Goal: Information Seeking & Learning: Learn about a topic

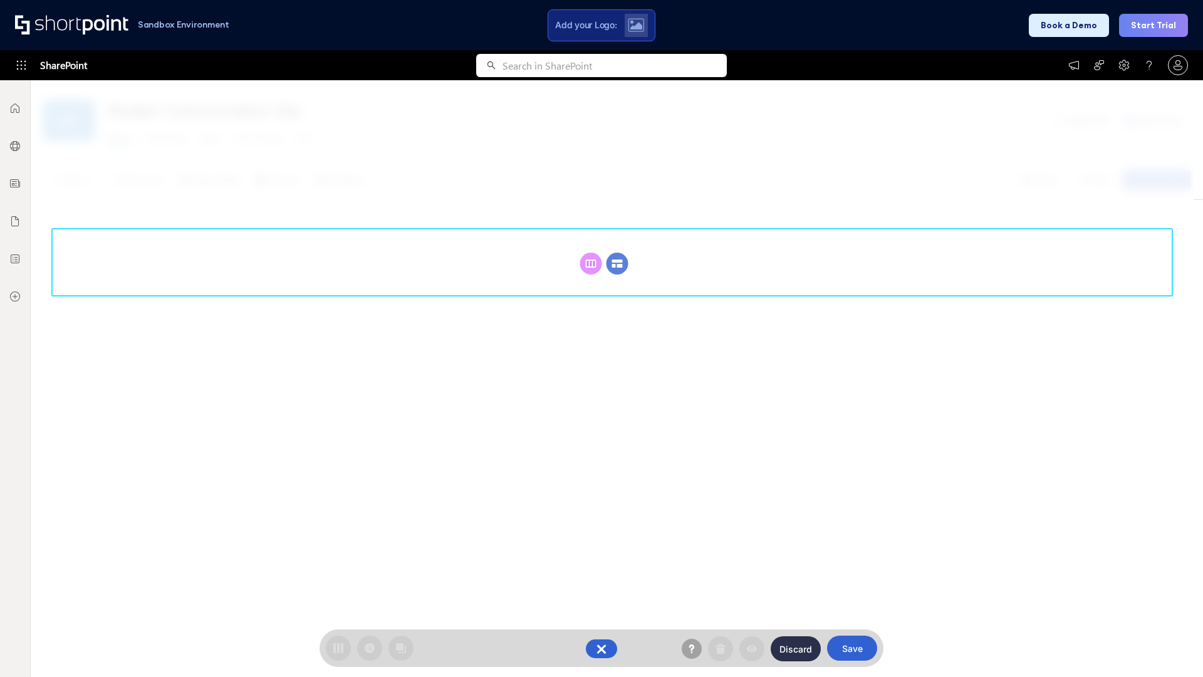
scroll to position [172, 0]
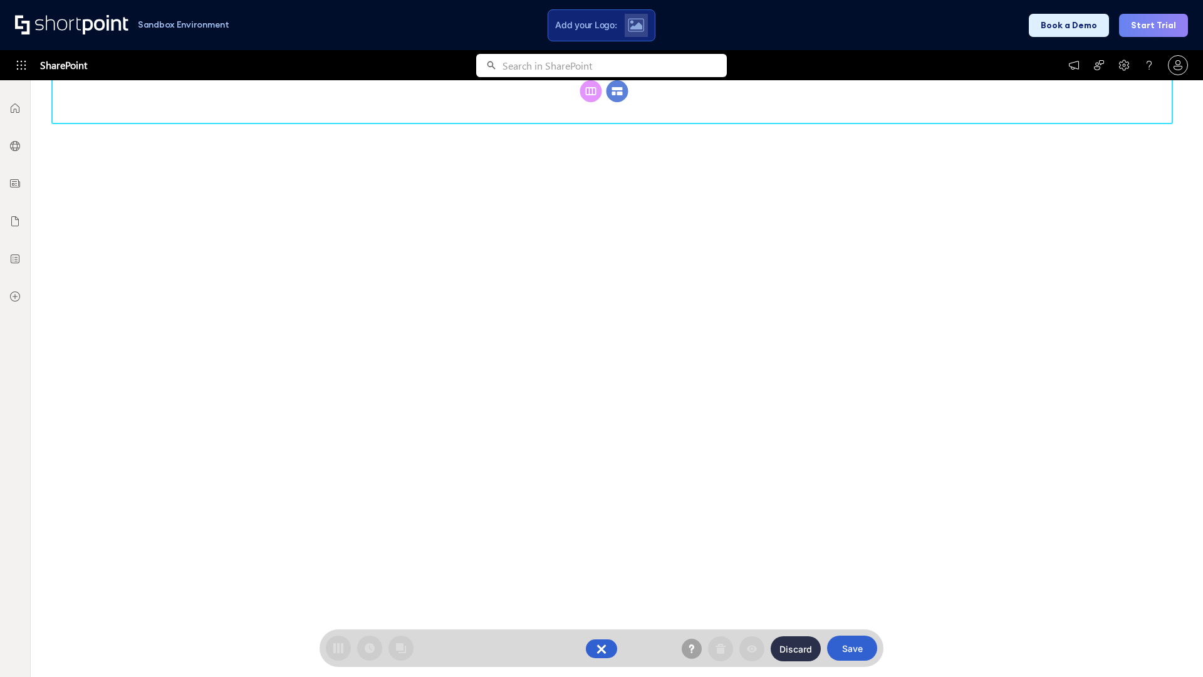
click at [617, 102] on circle at bounding box center [618, 91] width 22 height 22
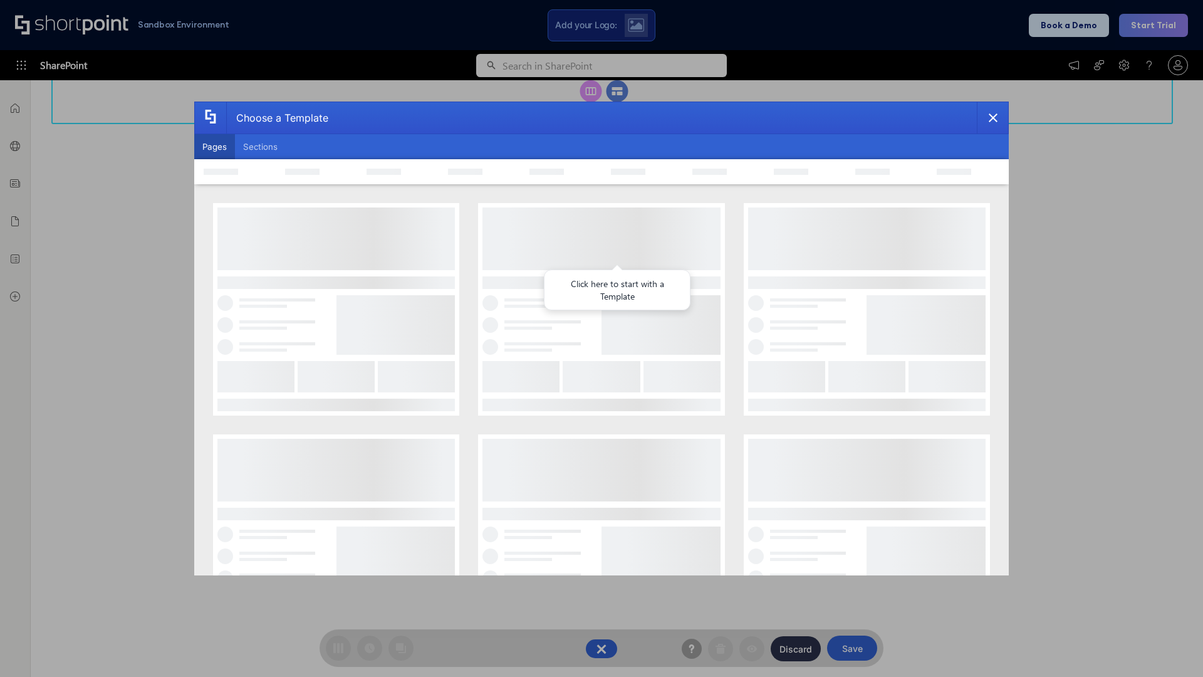
scroll to position [0, 0]
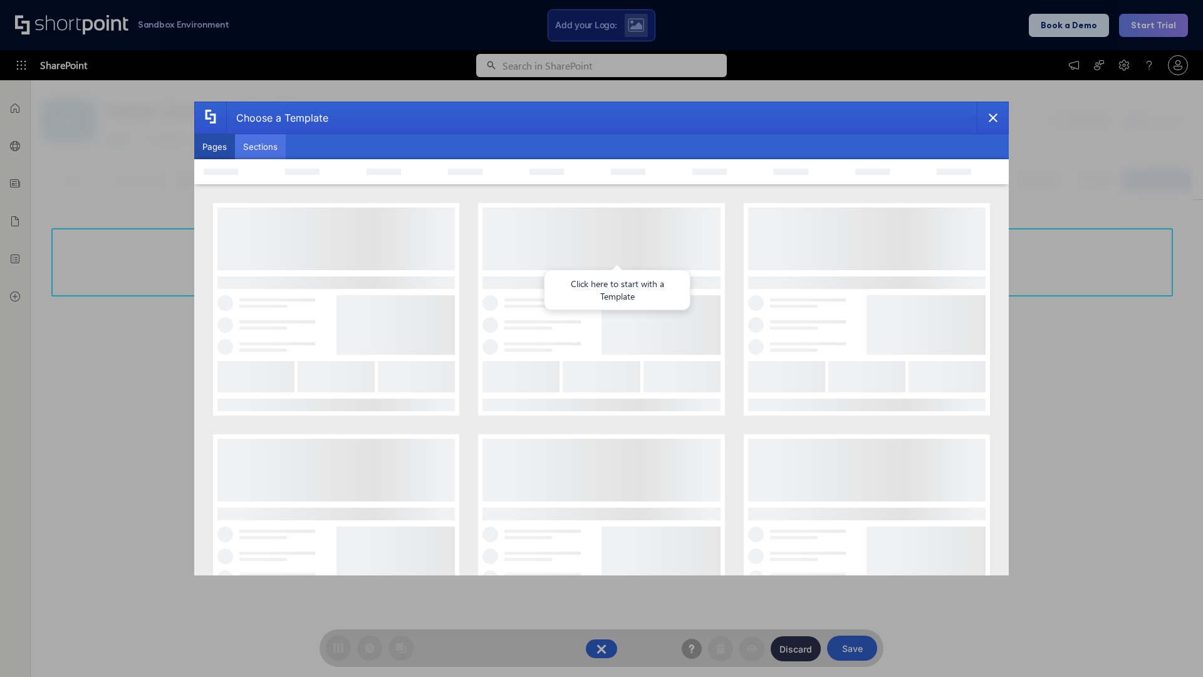
click at [260, 147] on button "Sections" at bounding box center [260, 146] width 51 height 25
type input "Knowledge Base"
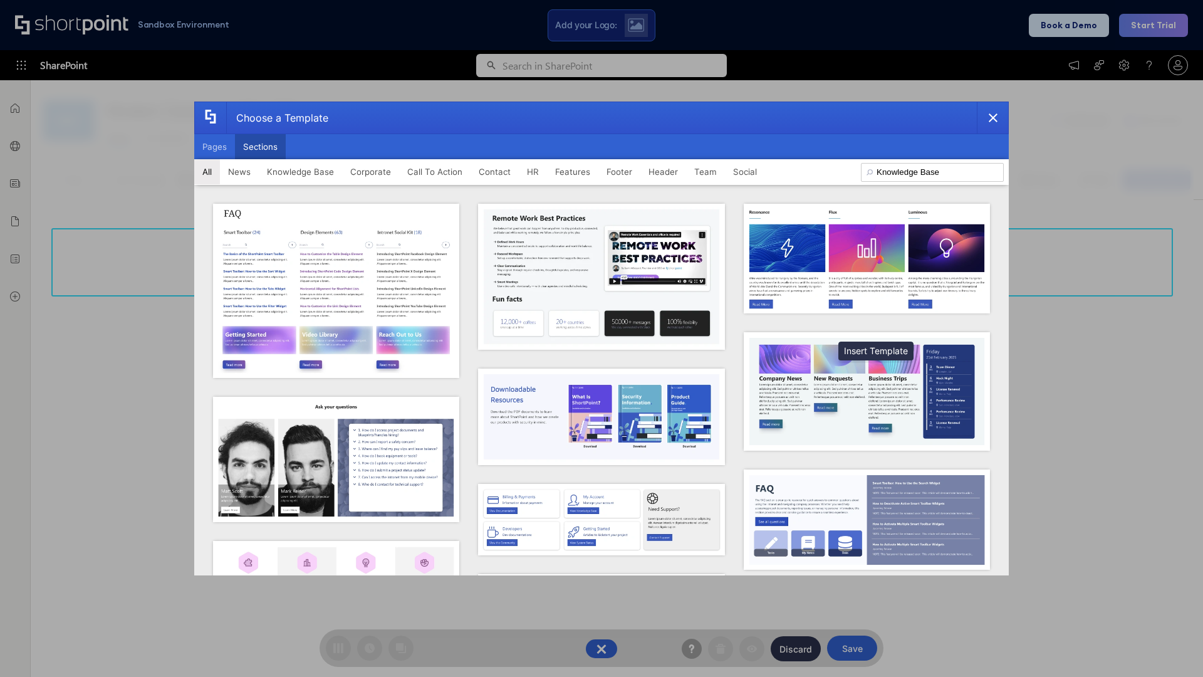
scroll to position [288, 0]
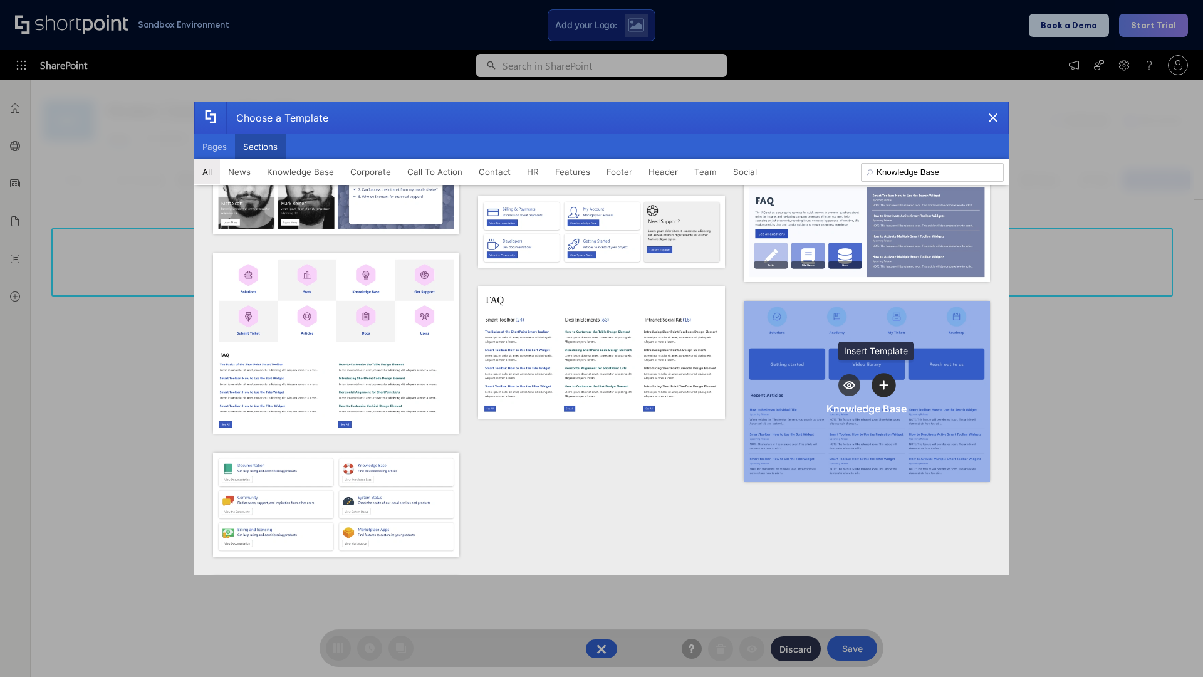
click at [880, 380] on icon "template selector" at bounding box center [884, 384] width 9 height 9
